Goal: Task Accomplishment & Management: Use online tool/utility

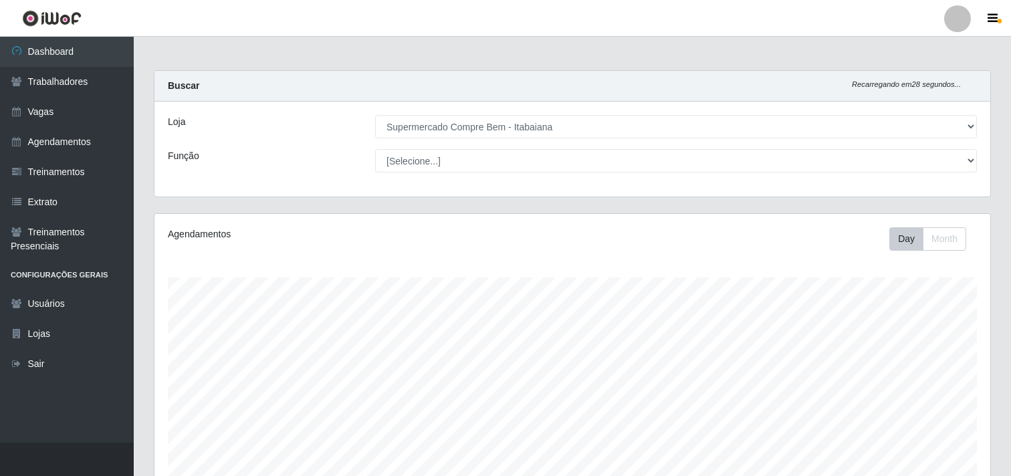
select select "264"
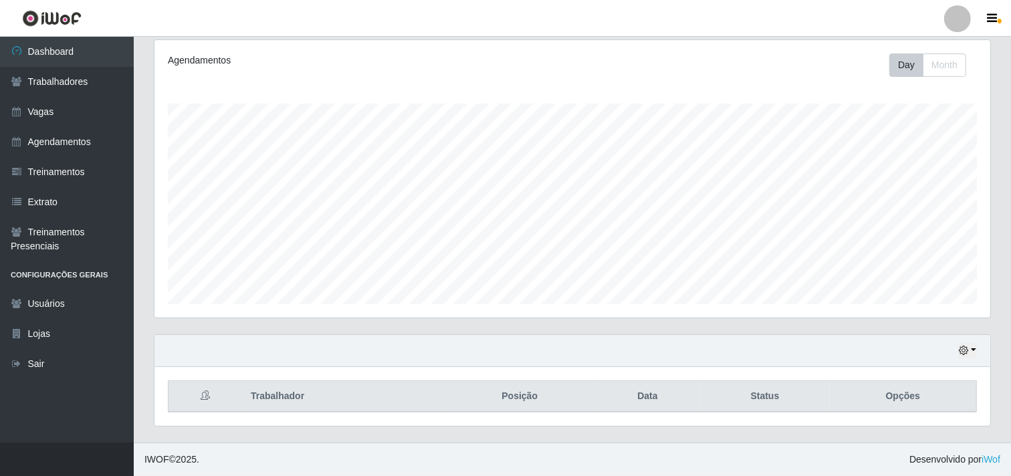
scroll to position [277, 836]
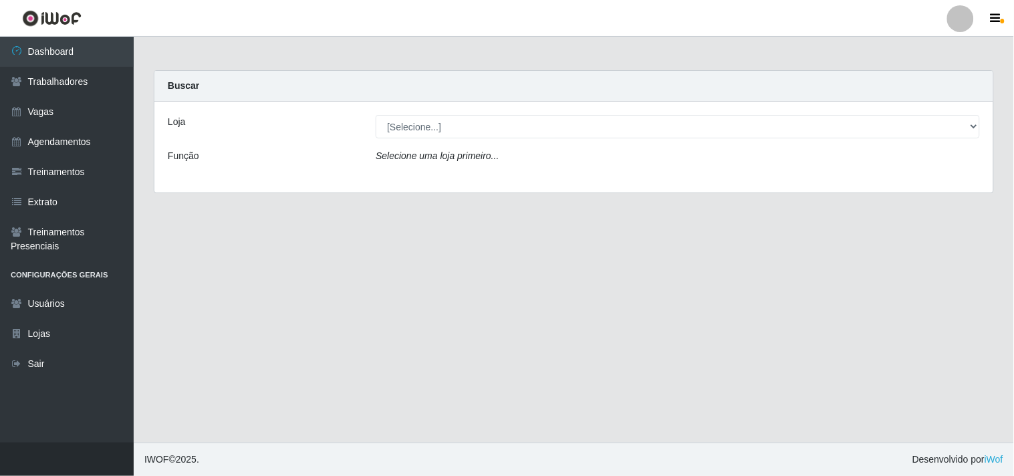
click at [430, 141] on div "Loja [Selecione...] Supermercado Compre Bem - Itabaiana Função Selecione uma lo…" at bounding box center [573, 147] width 839 height 91
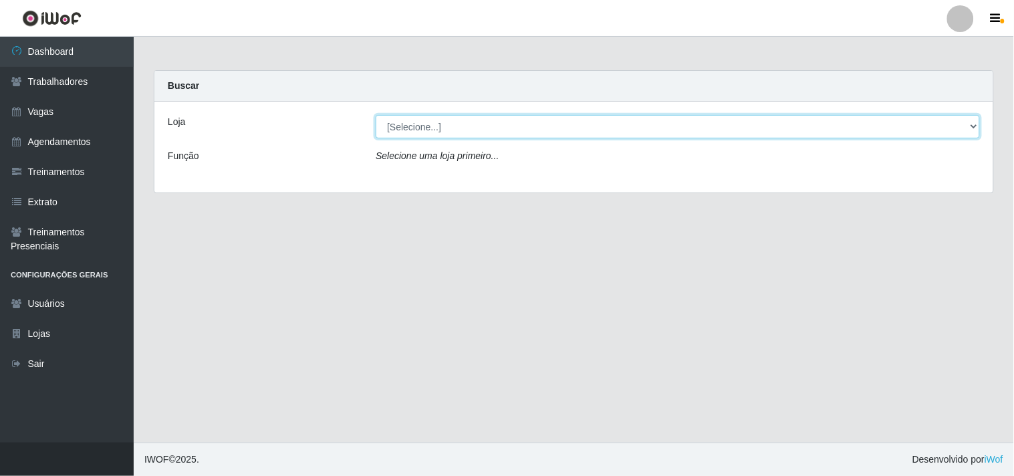
click at [421, 132] on select "[Selecione...] Supermercado Compre Bem - Itabaiana" at bounding box center [678, 126] width 604 height 23
select select "264"
click at [376, 115] on select "[Selecione...] Supermercado Compre Bem - Itabaiana" at bounding box center [678, 126] width 604 height 23
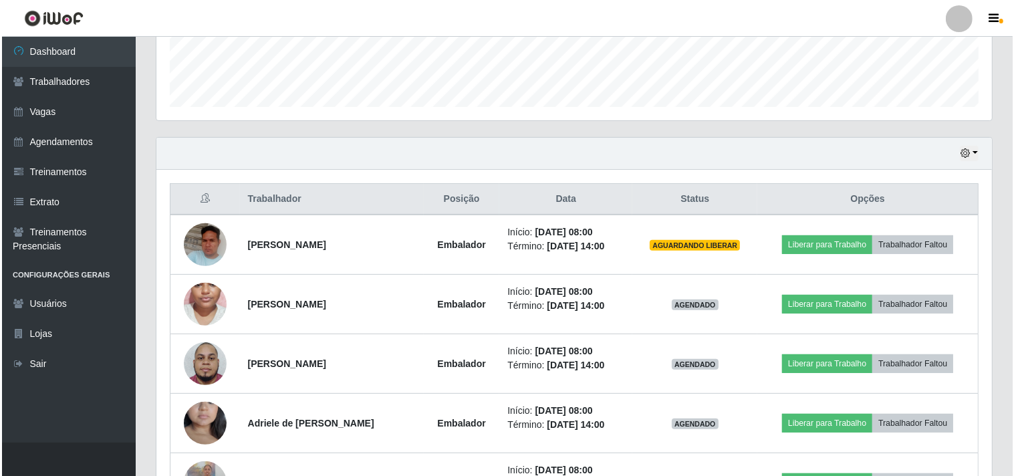
scroll to position [445, 0]
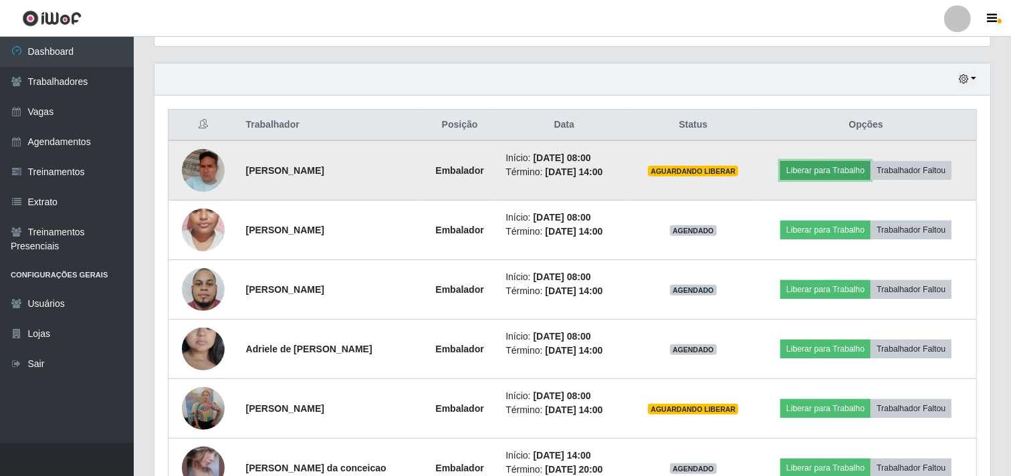
click at [824, 164] on button "Liberar para Trabalho" at bounding box center [825, 170] width 90 height 19
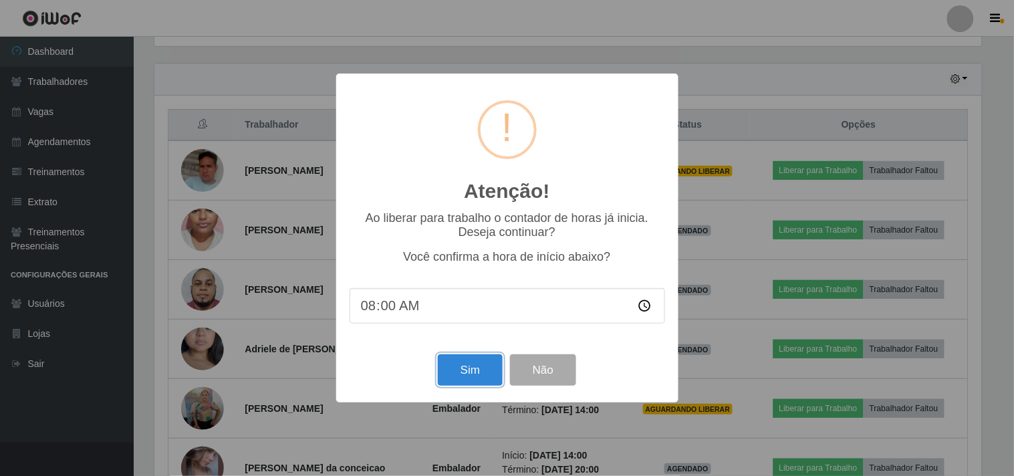
click at [480, 356] on button "Sim" at bounding box center [470, 369] width 65 height 31
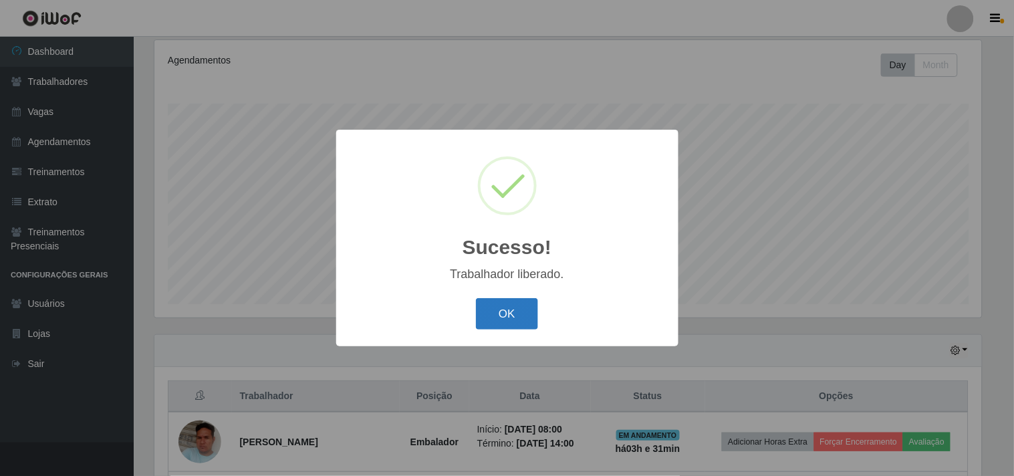
click at [506, 316] on button "OK" at bounding box center [507, 313] width 62 height 31
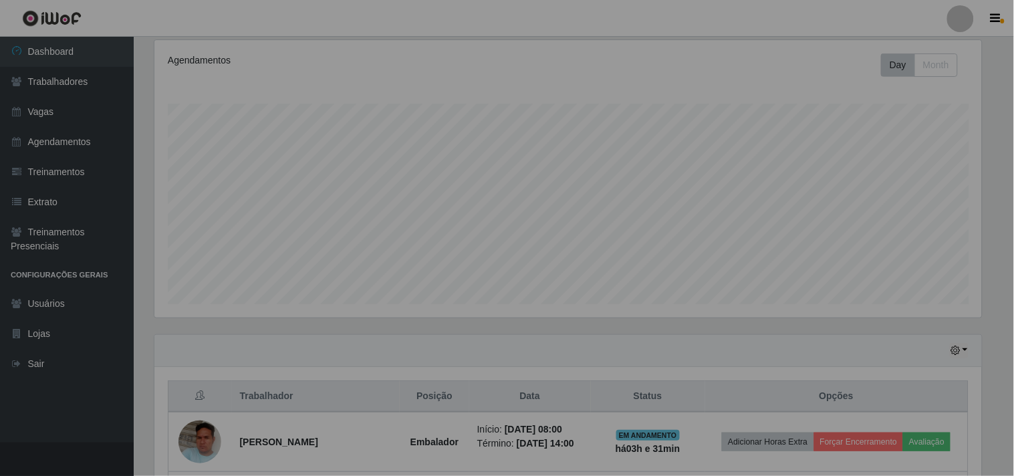
scroll to position [277, 836]
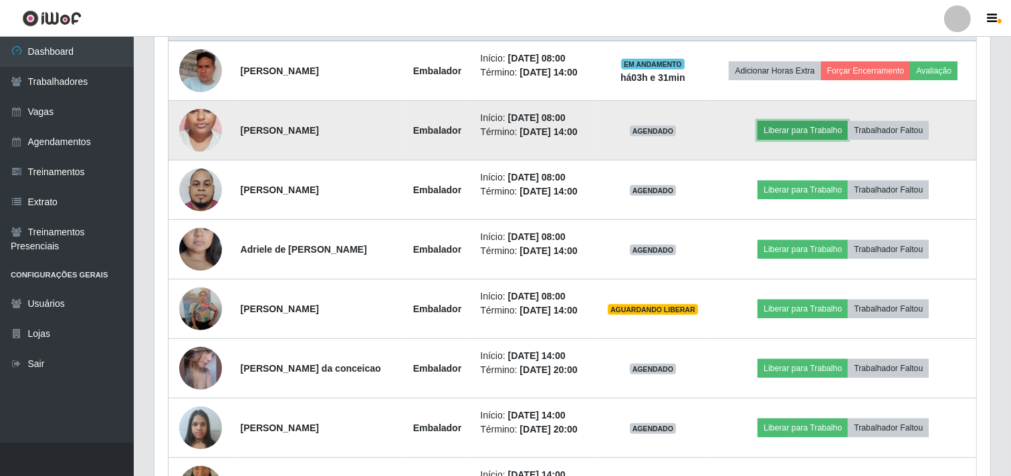
click at [797, 128] on button "Liberar para Trabalho" at bounding box center [803, 130] width 90 height 19
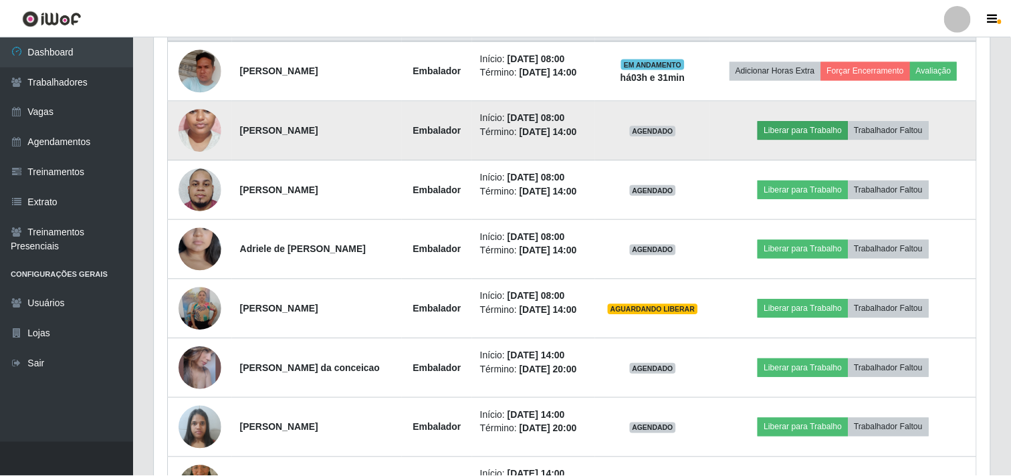
scroll to position [277, 827]
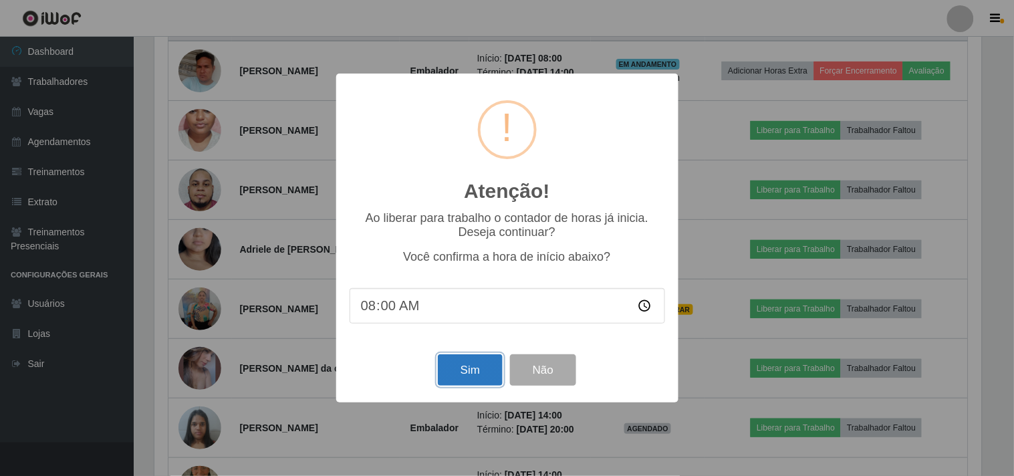
click at [484, 372] on button "Sim" at bounding box center [470, 369] width 65 height 31
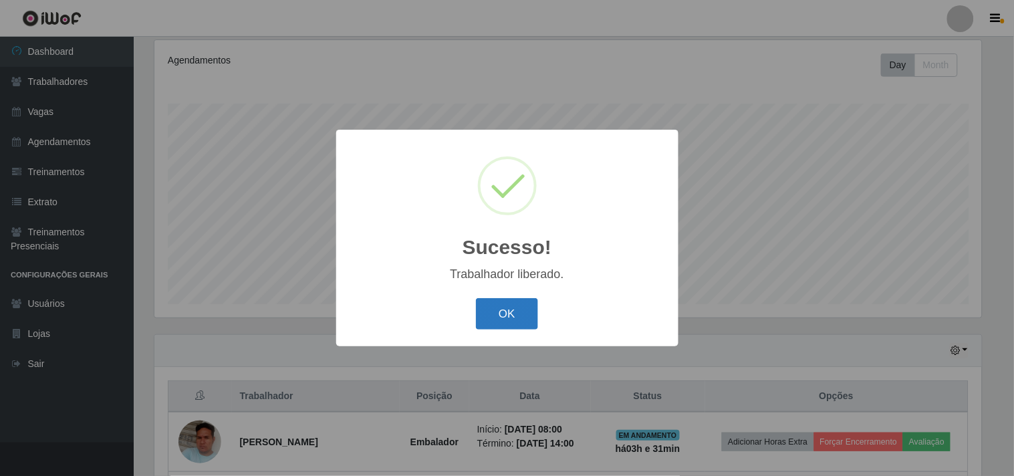
click at [523, 318] on button "OK" at bounding box center [507, 313] width 62 height 31
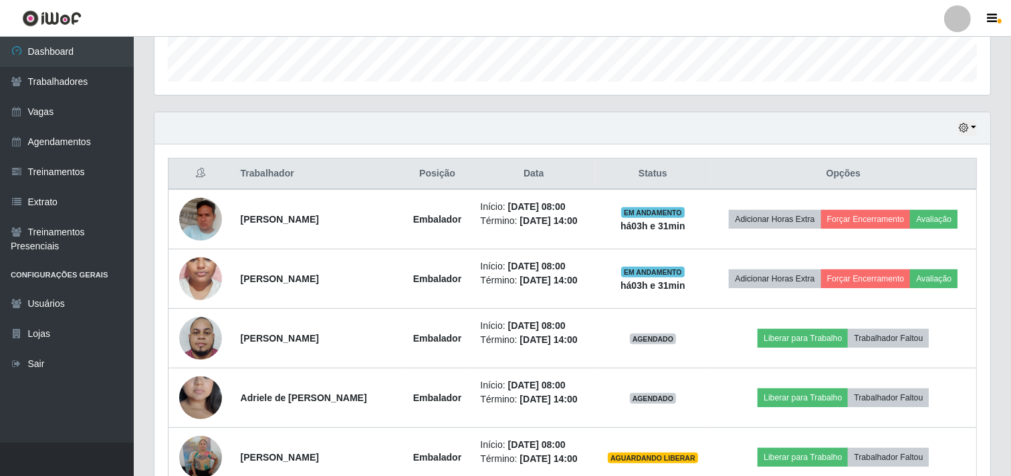
scroll to position [277, 836]
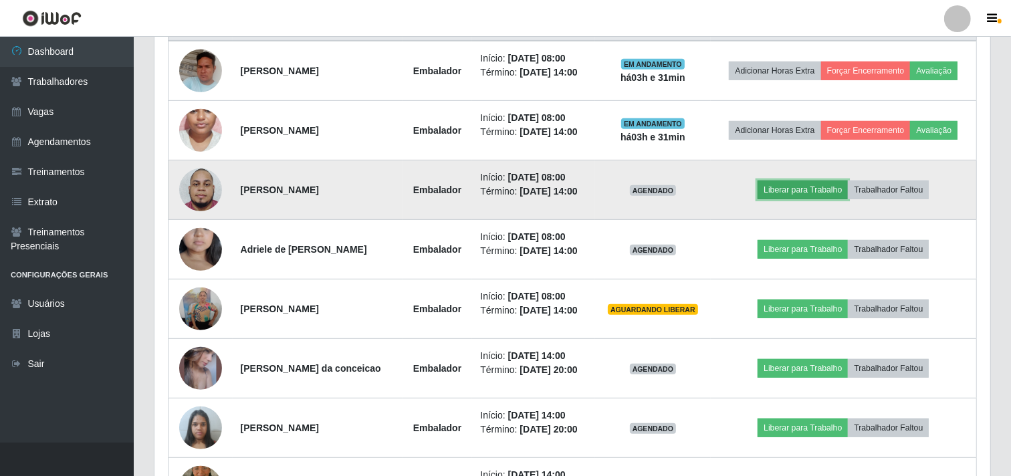
click at [823, 184] on button "Liberar para Trabalho" at bounding box center [803, 190] width 90 height 19
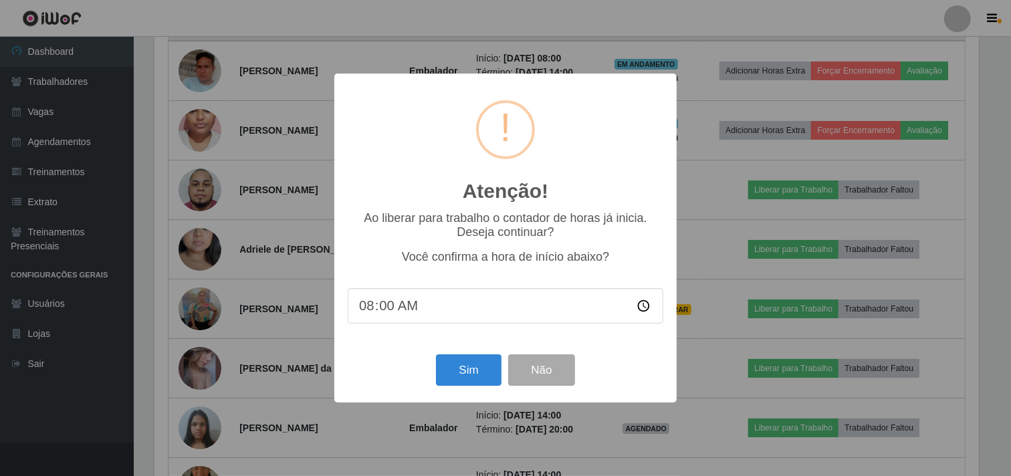
scroll to position [277, 827]
click at [455, 366] on button "Sim" at bounding box center [470, 369] width 65 height 31
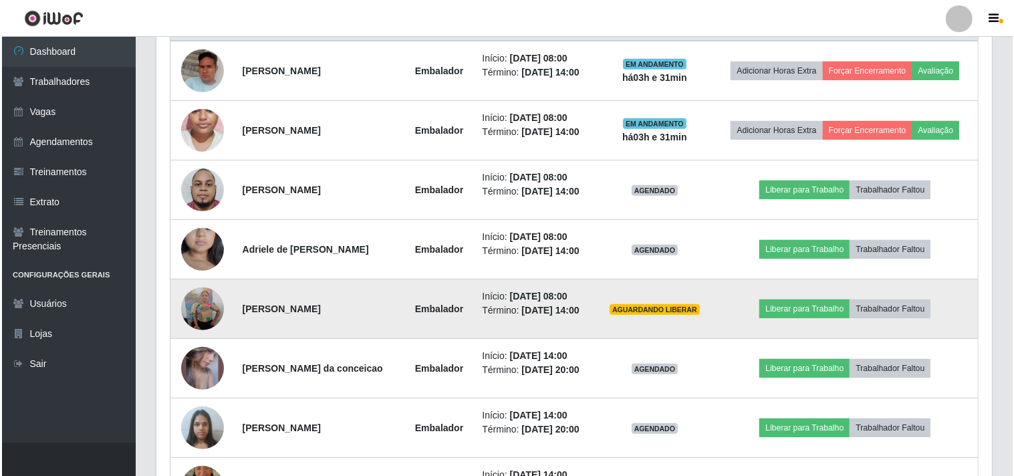
scroll to position [0, 0]
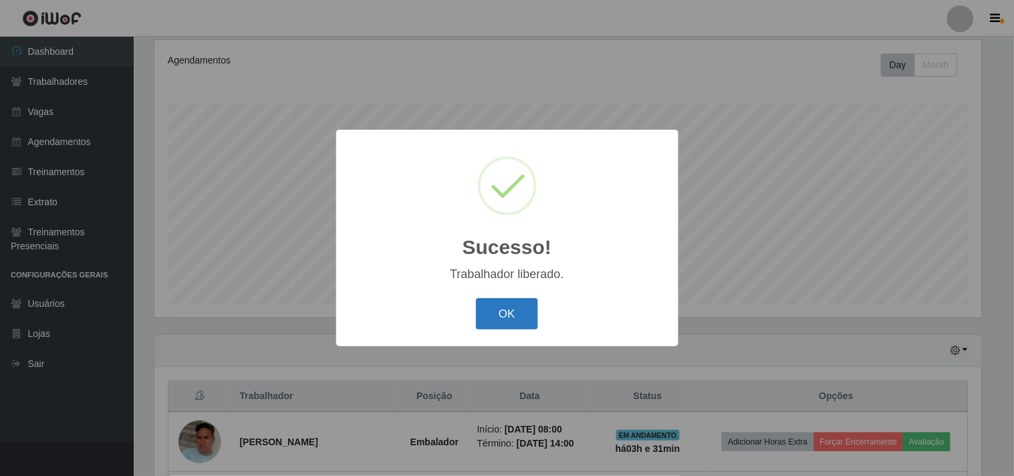
click at [496, 312] on button "OK" at bounding box center [507, 313] width 62 height 31
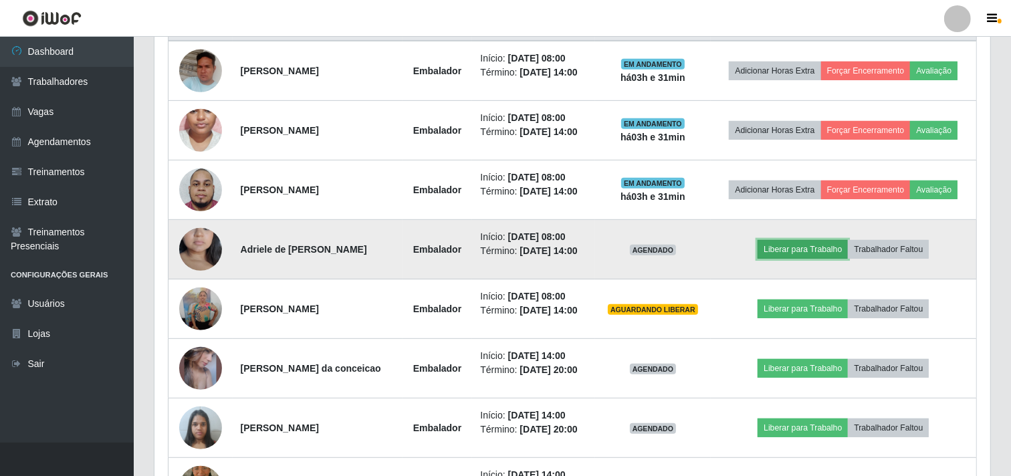
click at [813, 245] on button "Liberar para Trabalho" at bounding box center [803, 249] width 90 height 19
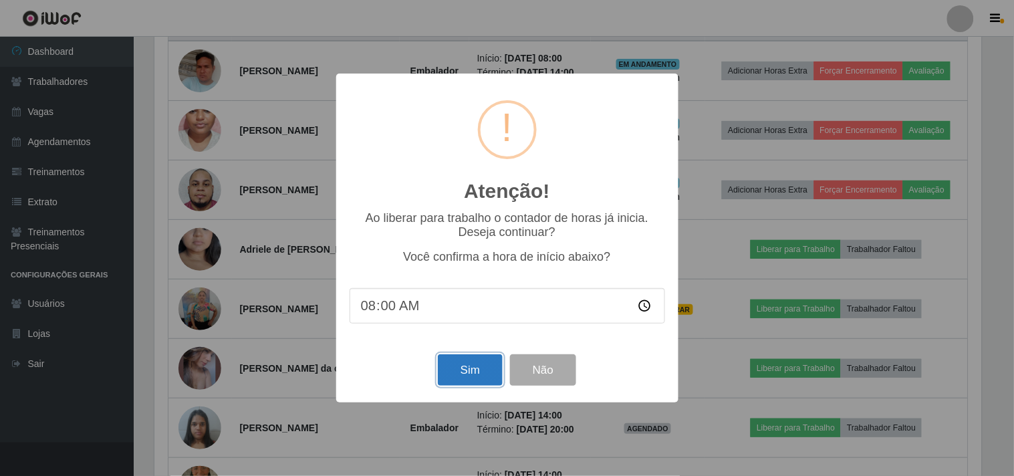
click at [487, 370] on button "Sim" at bounding box center [470, 369] width 65 height 31
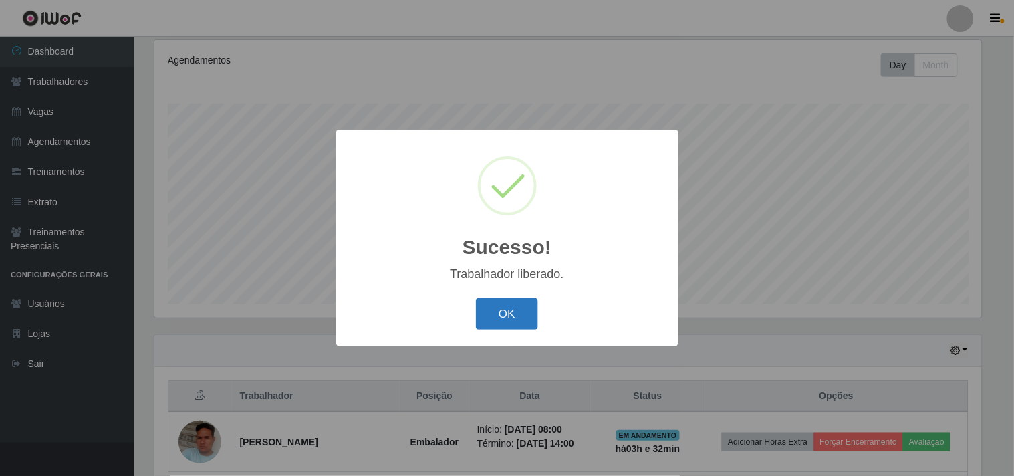
click at [509, 317] on button "OK" at bounding box center [507, 313] width 62 height 31
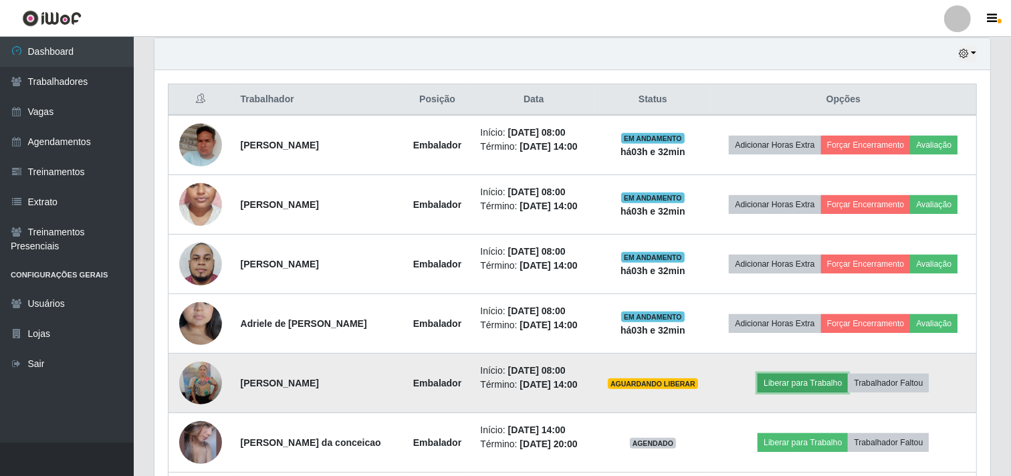
click at [778, 378] on button "Liberar para Trabalho" at bounding box center [803, 383] width 90 height 19
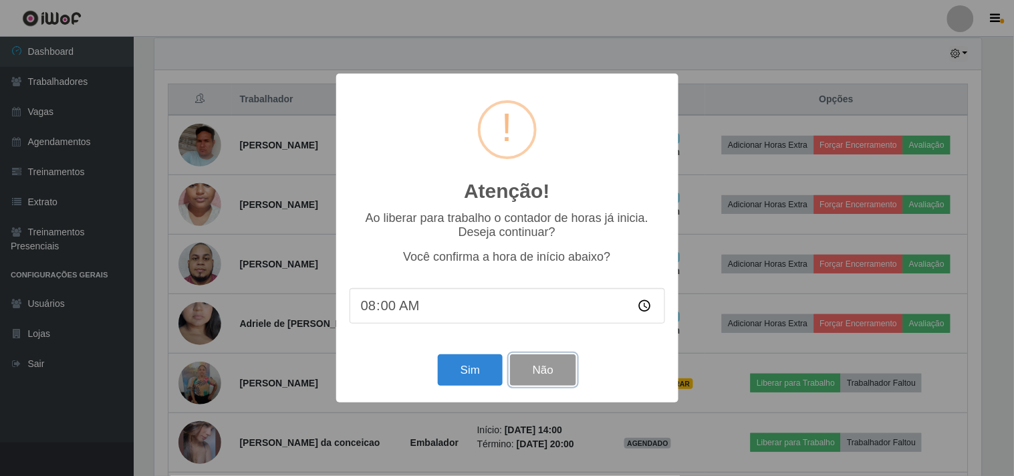
click at [551, 368] on button "Não" at bounding box center [543, 369] width 66 height 31
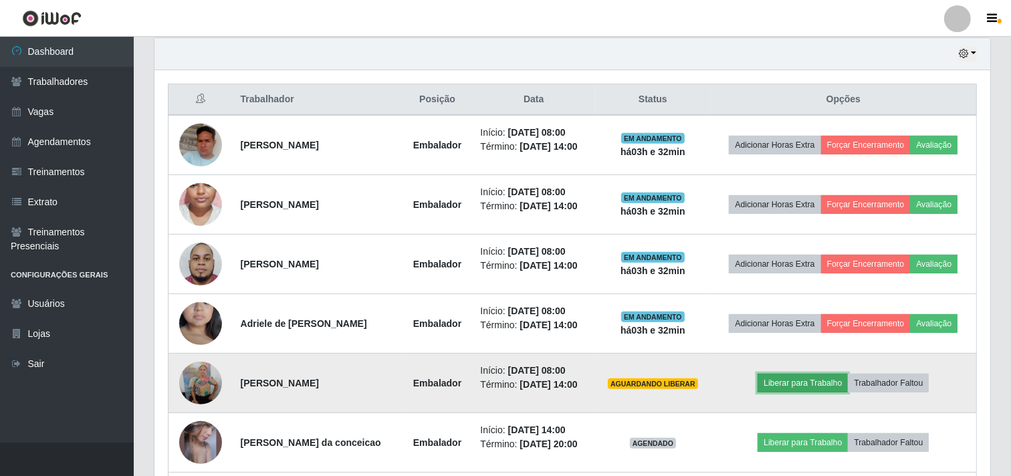
click at [791, 388] on button "Liberar para Trabalho" at bounding box center [803, 383] width 90 height 19
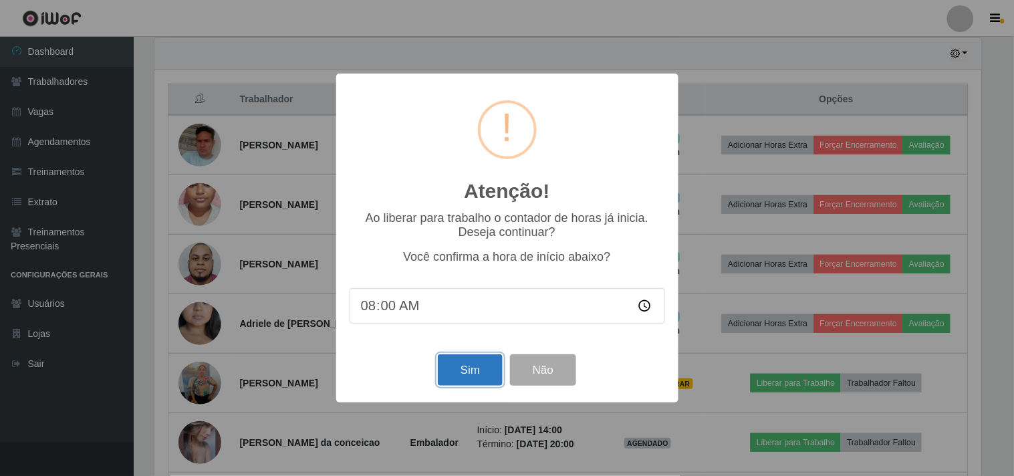
click at [482, 361] on button "Sim" at bounding box center [470, 369] width 65 height 31
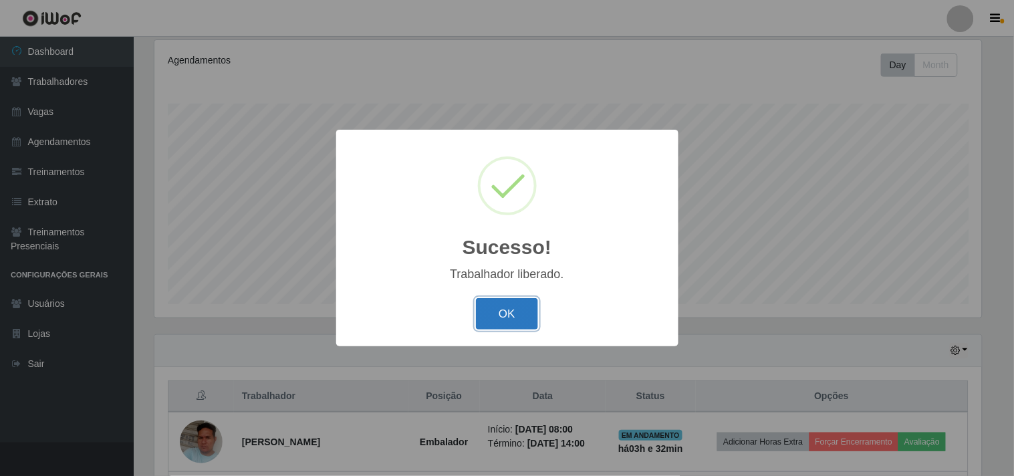
click at [520, 317] on button "OK" at bounding box center [507, 313] width 62 height 31
